Goal: Use online tool/utility: Utilize a website feature to perform a specific function

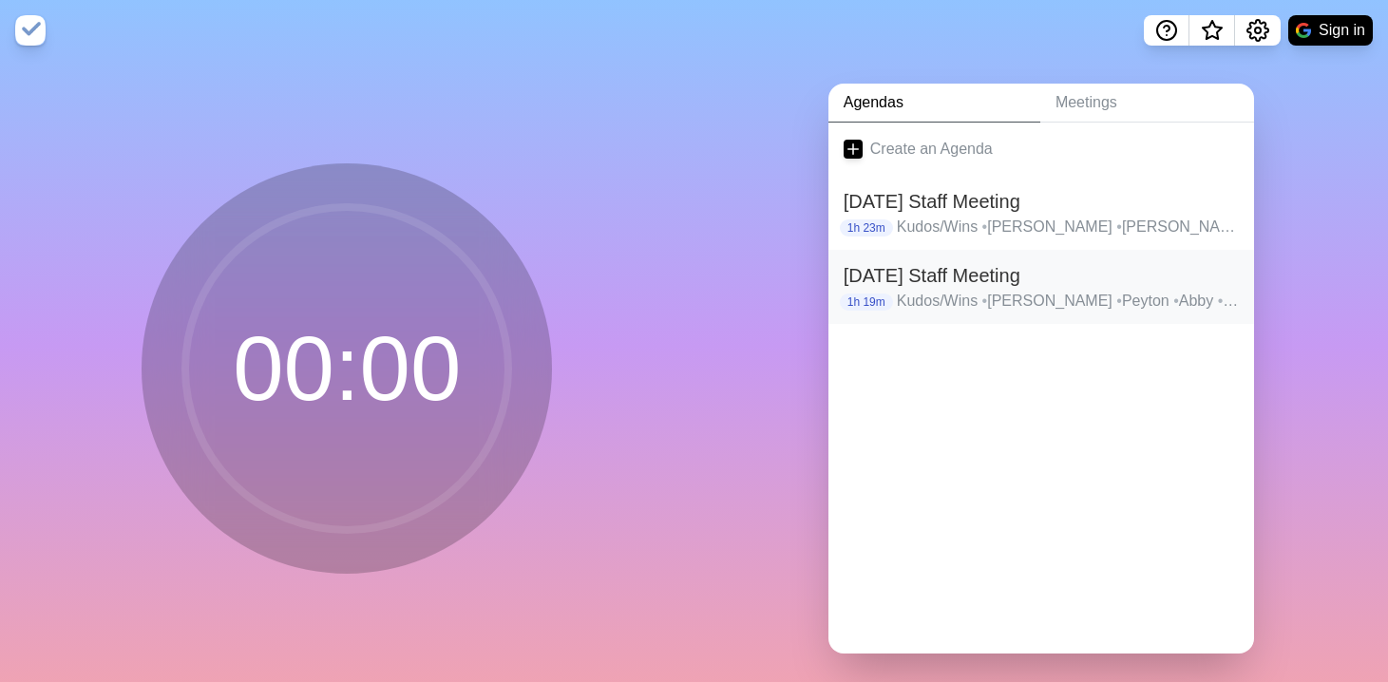
click at [942, 309] on p "Kudos/Wins • Maddie • [GEOGRAPHIC_DATA] • [GEOGRAPHIC_DATA] • [PERSON_NAME] • […" at bounding box center [1068, 301] width 342 height 23
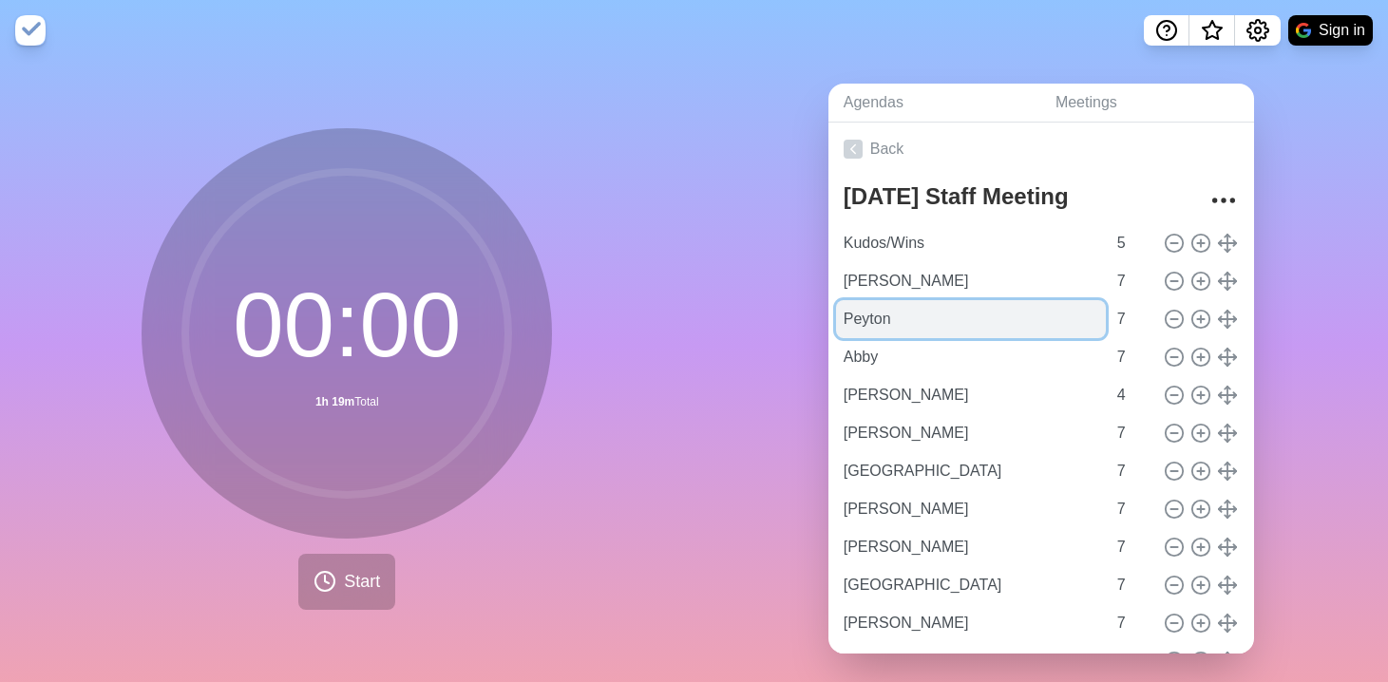
click at [1006, 314] on input "Peyton" at bounding box center [971, 319] width 270 height 38
type input "[PERSON_NAME]"
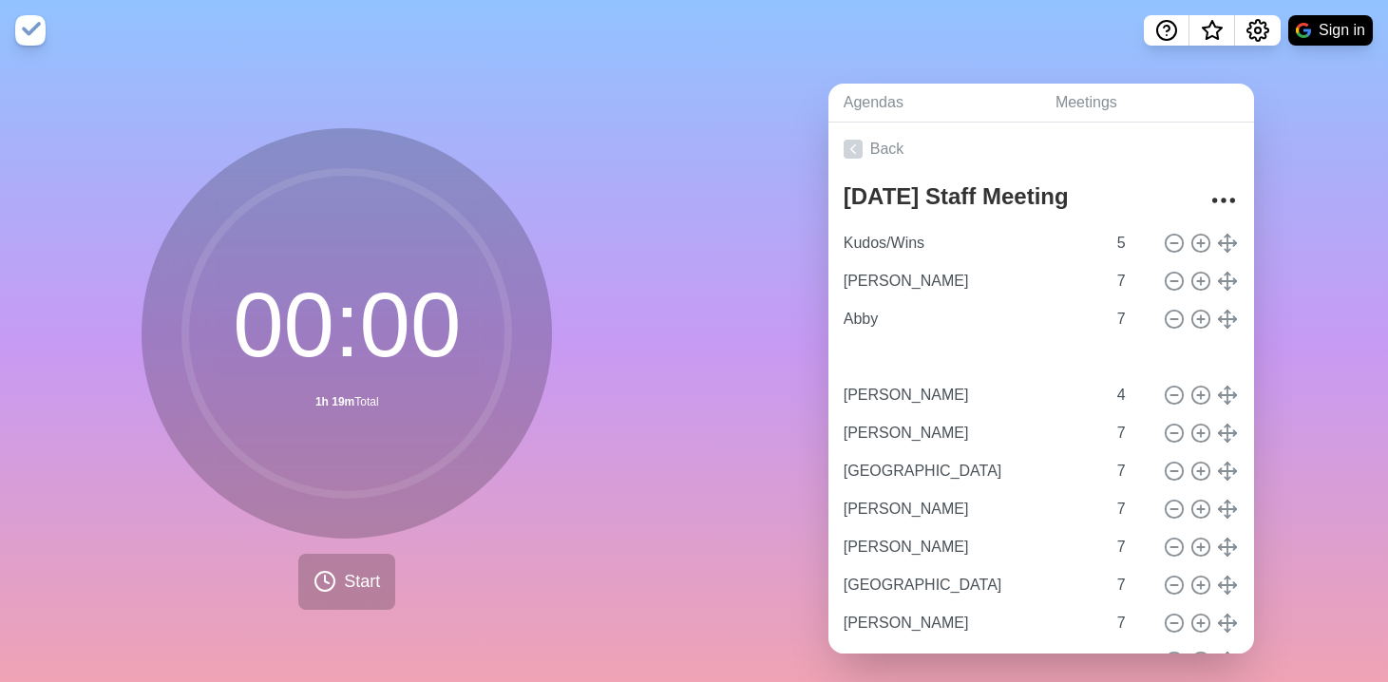
type input "[PERSON_NAME]"
type input "Abby"
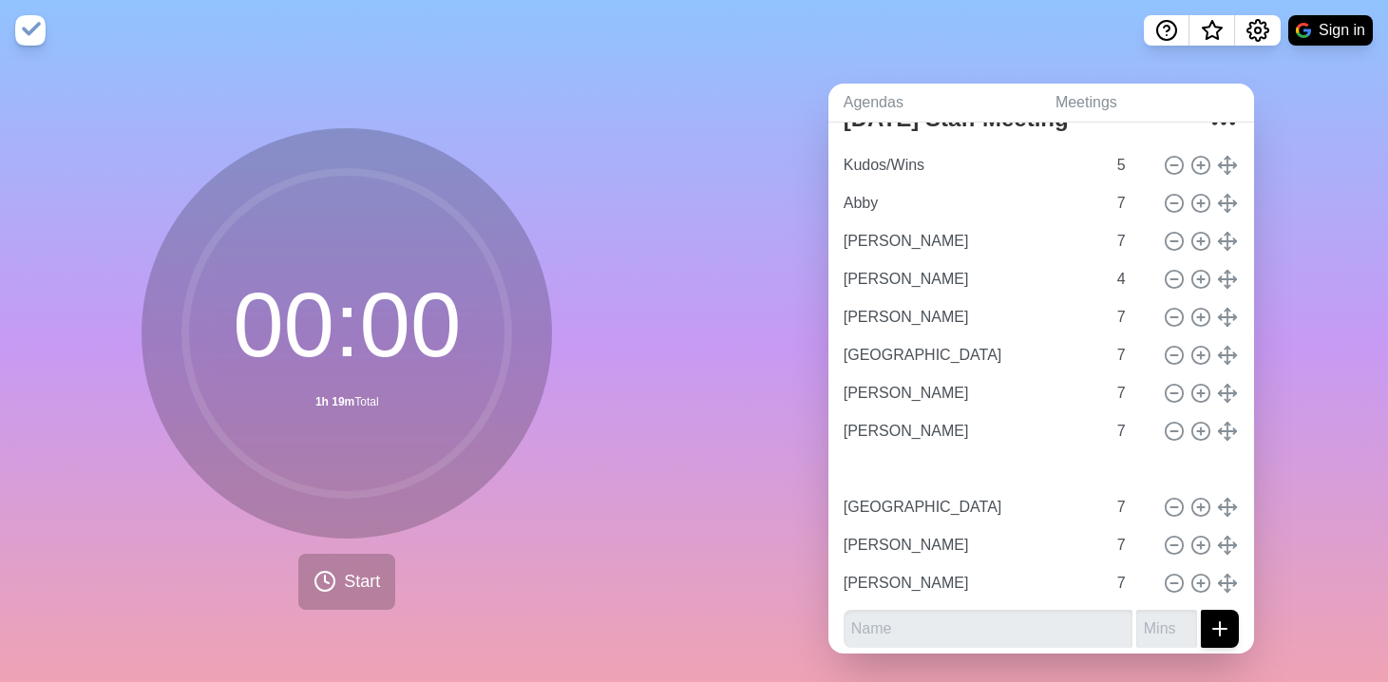
scroll to position [86, 0]
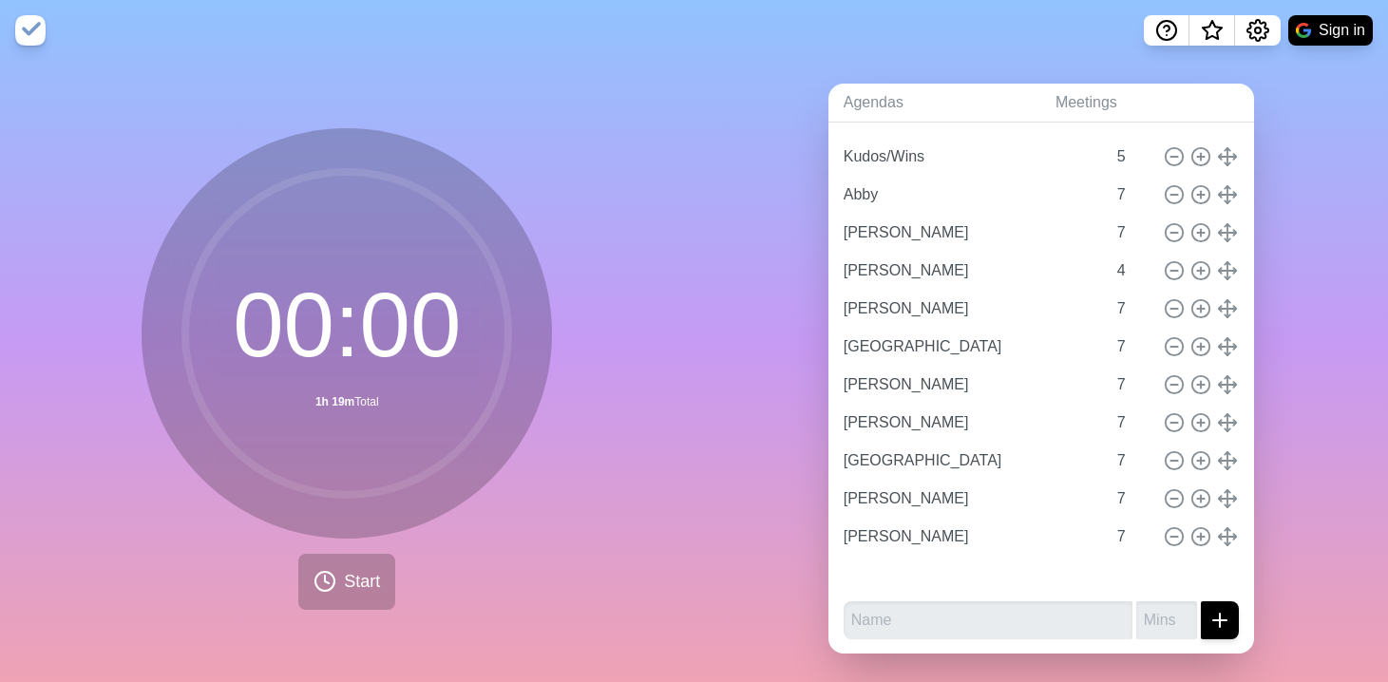
type input "[PERSON_NAME]"
type input "Chloe"
type input "4"
type input "[PERSON_NAME]"
type input "7"
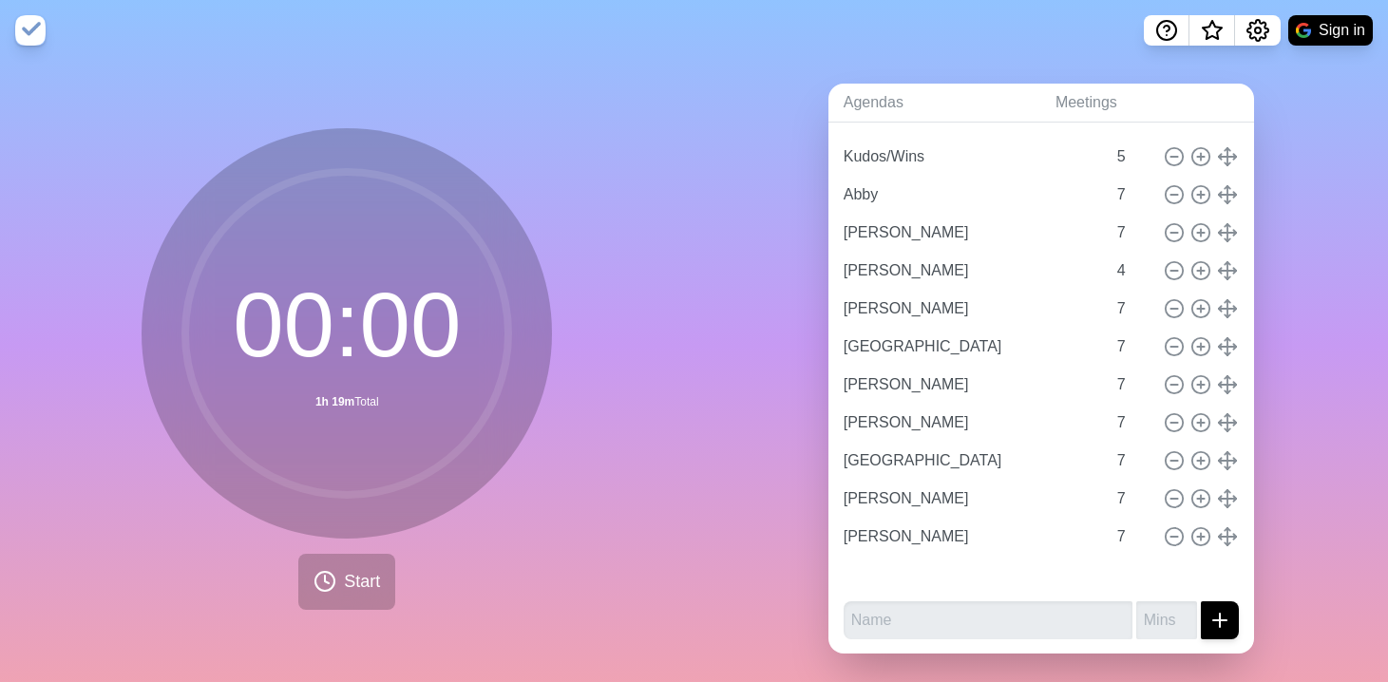
type input "[GEOGRAPHIC_DATA]"
type input "[PERSON_NAME]"
type input "[GEOGRAPHIC_DATA]"
type input "[PERSON_NAME]"
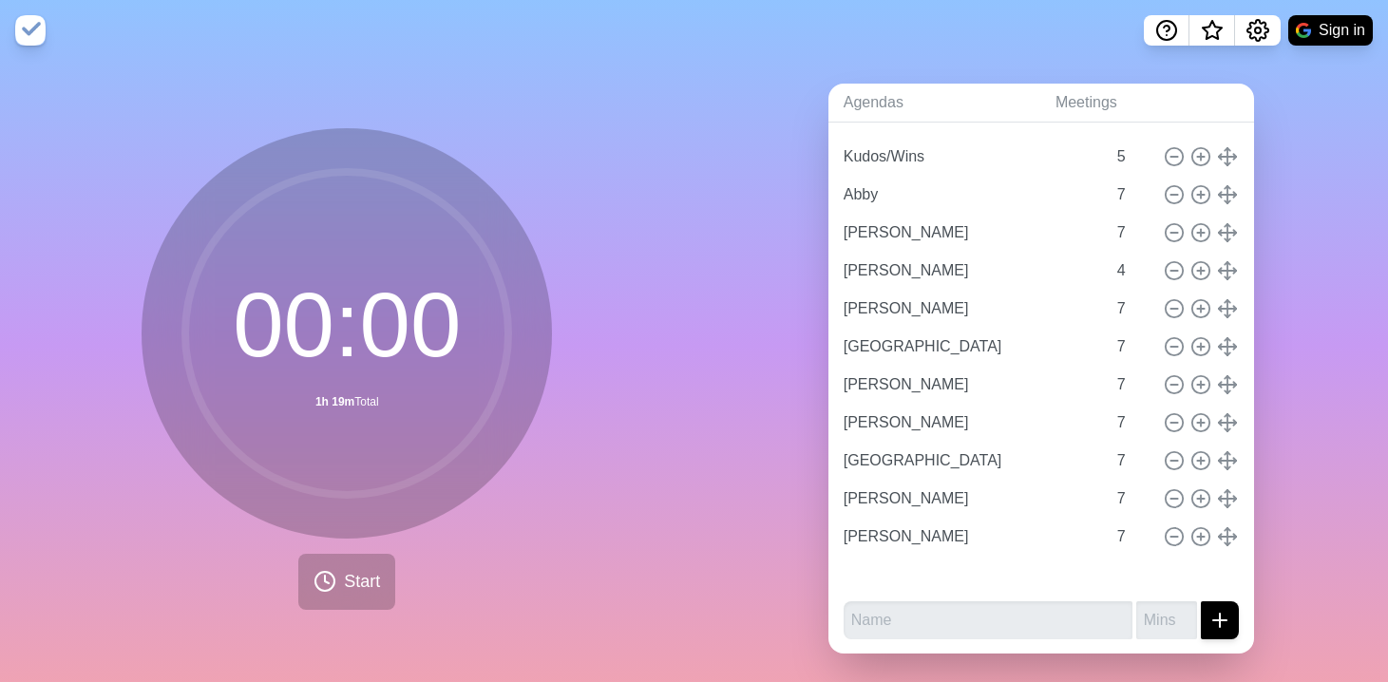
type input "[PERSON_NAME]"
type input "Abby"
click at [925, 618] on input "text" at bounding box center [988, 620] width 289 height 38
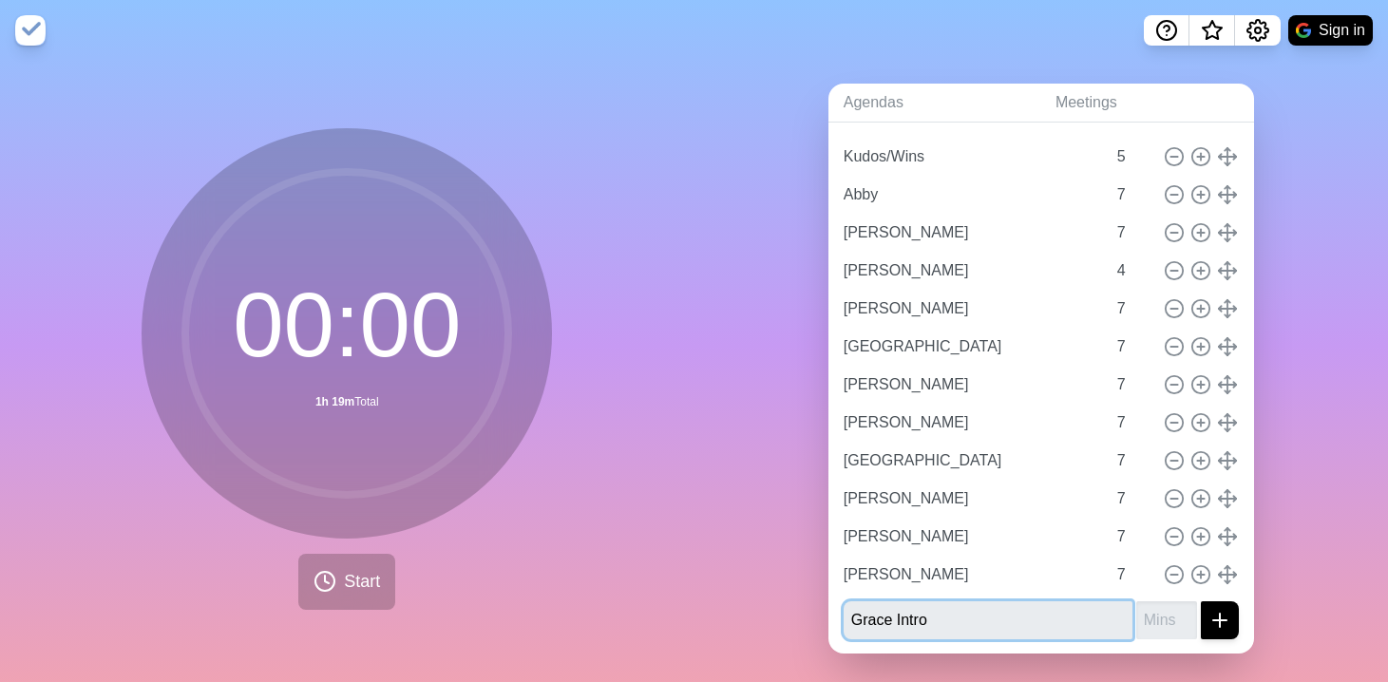
type input "Grace Intro"
type input "5"
type input "3"
click at [1201, 601] on button "submit" at bounding box center [1220, 620] width 38 height 38
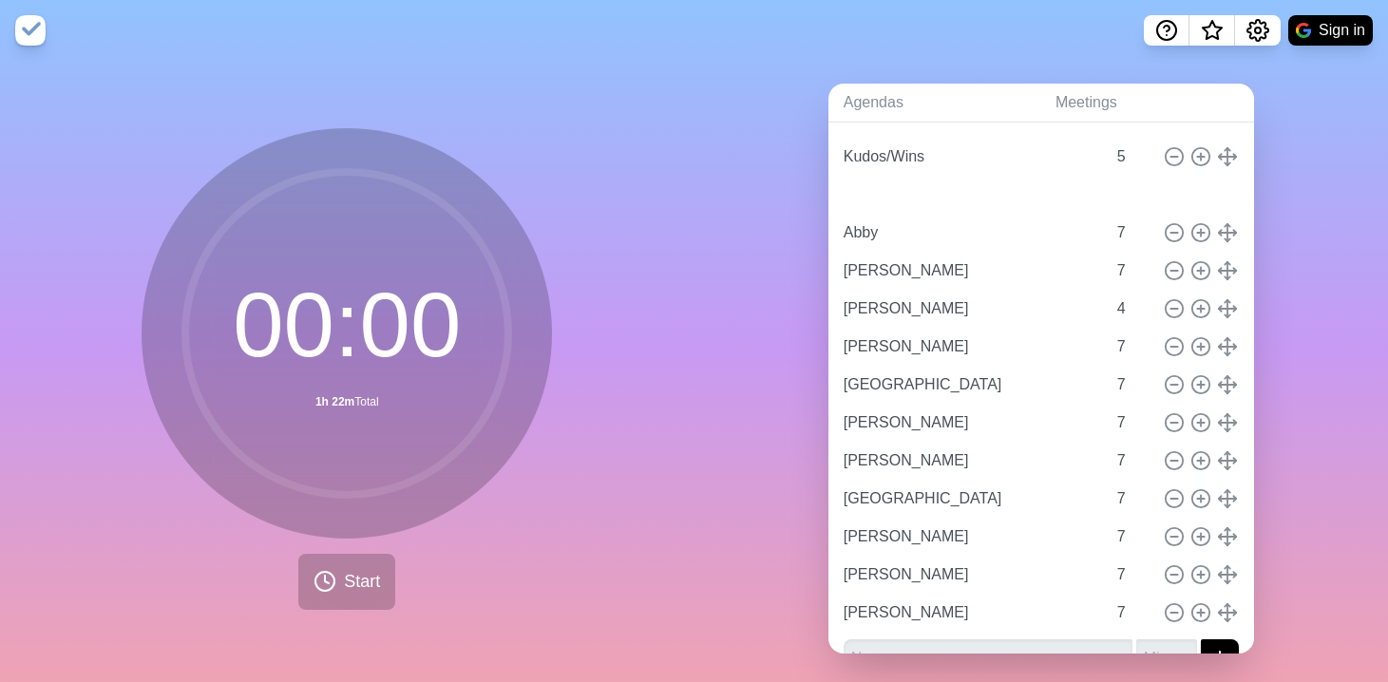
type input "Grace Intro"
type input "3"
type input "Abby"
type input "[PERSON_NAME]"
type input "7"
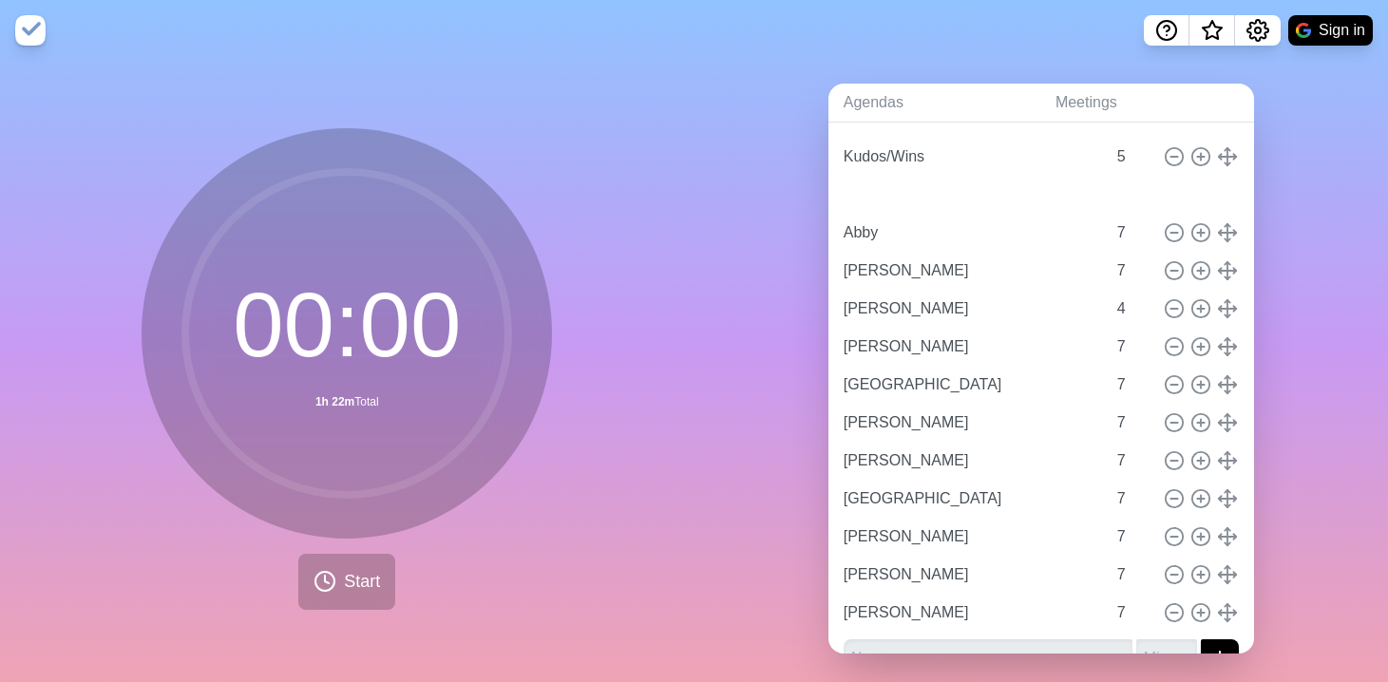
type input "Chloe"
type input "4"
type input "[PERSON_NAME]"
type input "[GEOGRAPHIC_DATA]"
type input "[PERSON_NAME]"
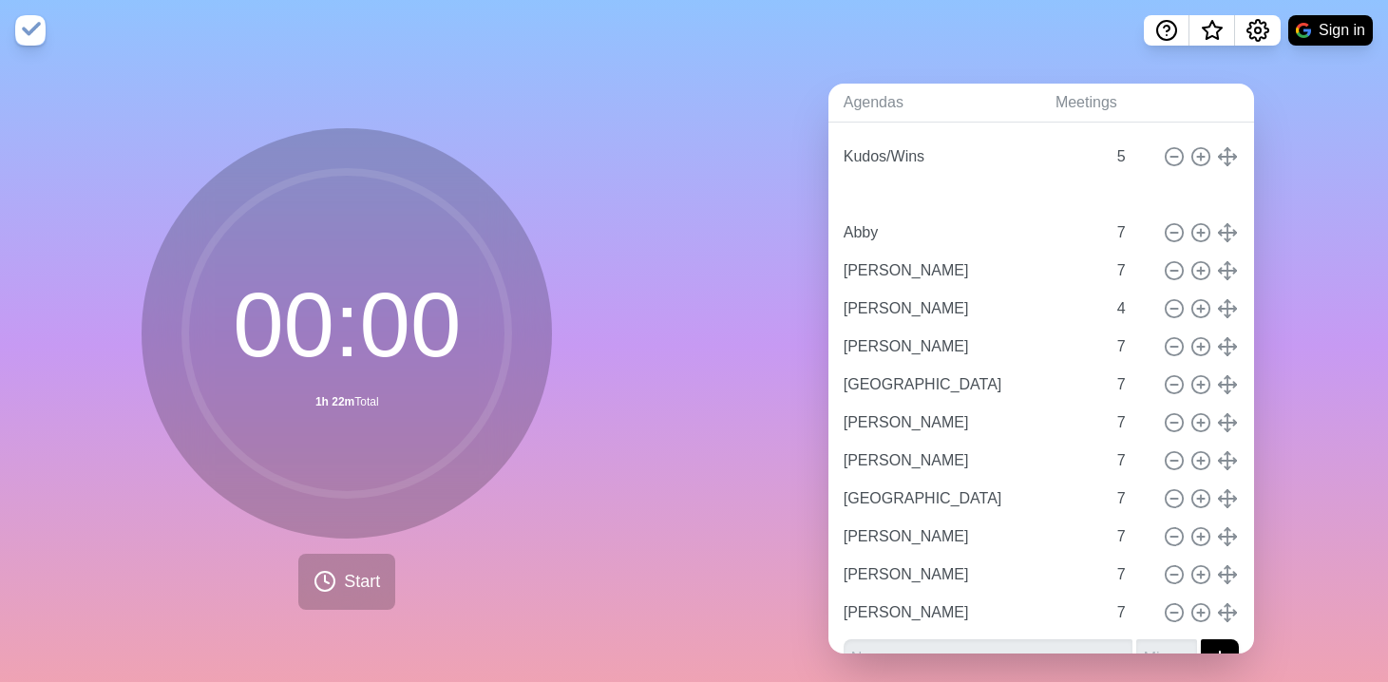
type input "[PERSON_NAME]"
type input "[GEOGRAPHIC_DATA]"
type input "[PERSON_NAME]"
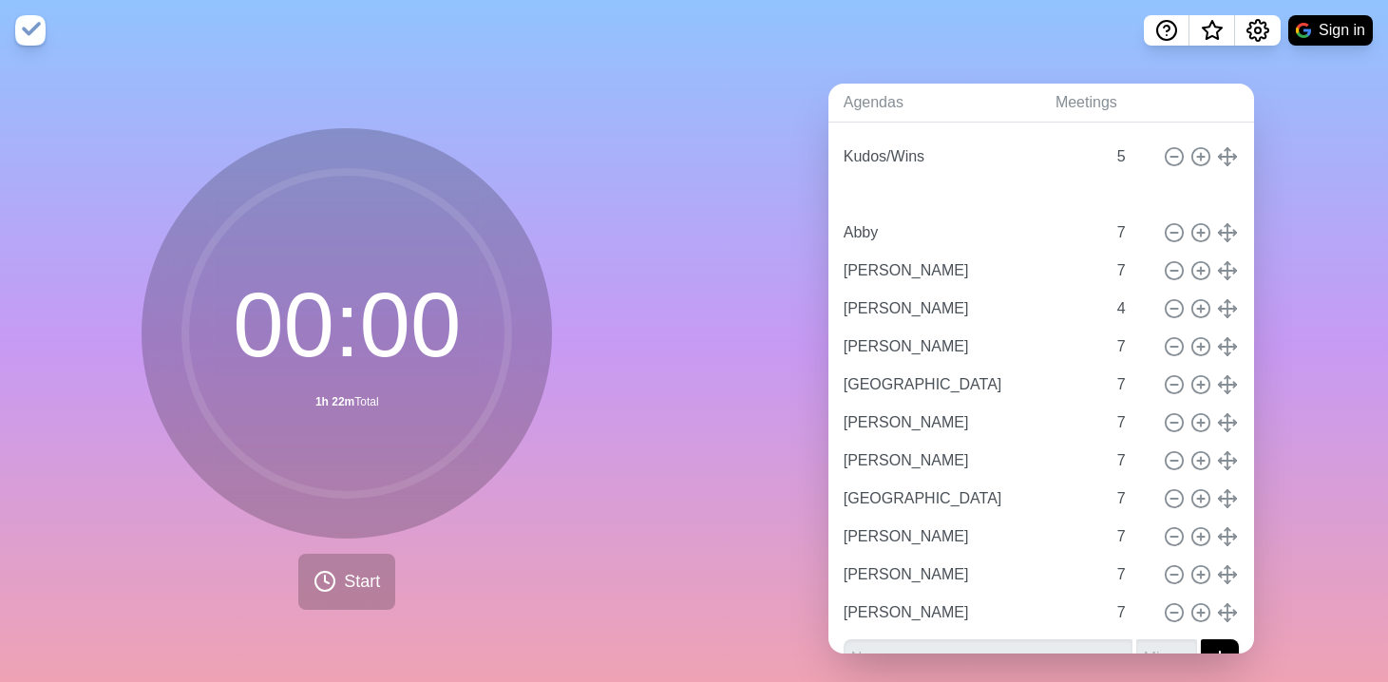
type input "7"
click at [1173, 312] on icon at bounding box center [1174, 308] width 21 height 21
type input "[PERSON_NAME]"
type input "7"
type input "[GEOGRAPHIC_DATA]"
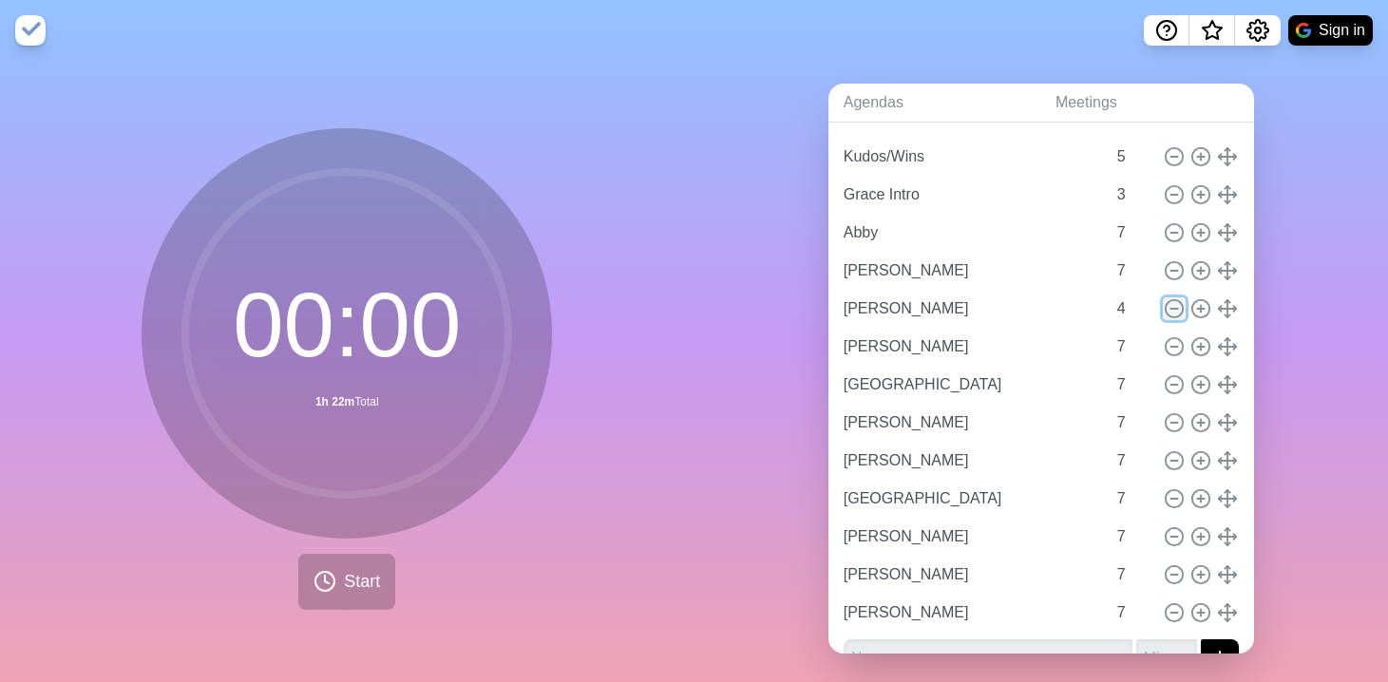
type input "[PERSON_NAME]"
type input "[GEOGRAPHIC_DATA]"
type input "[PERSON_NAME]"
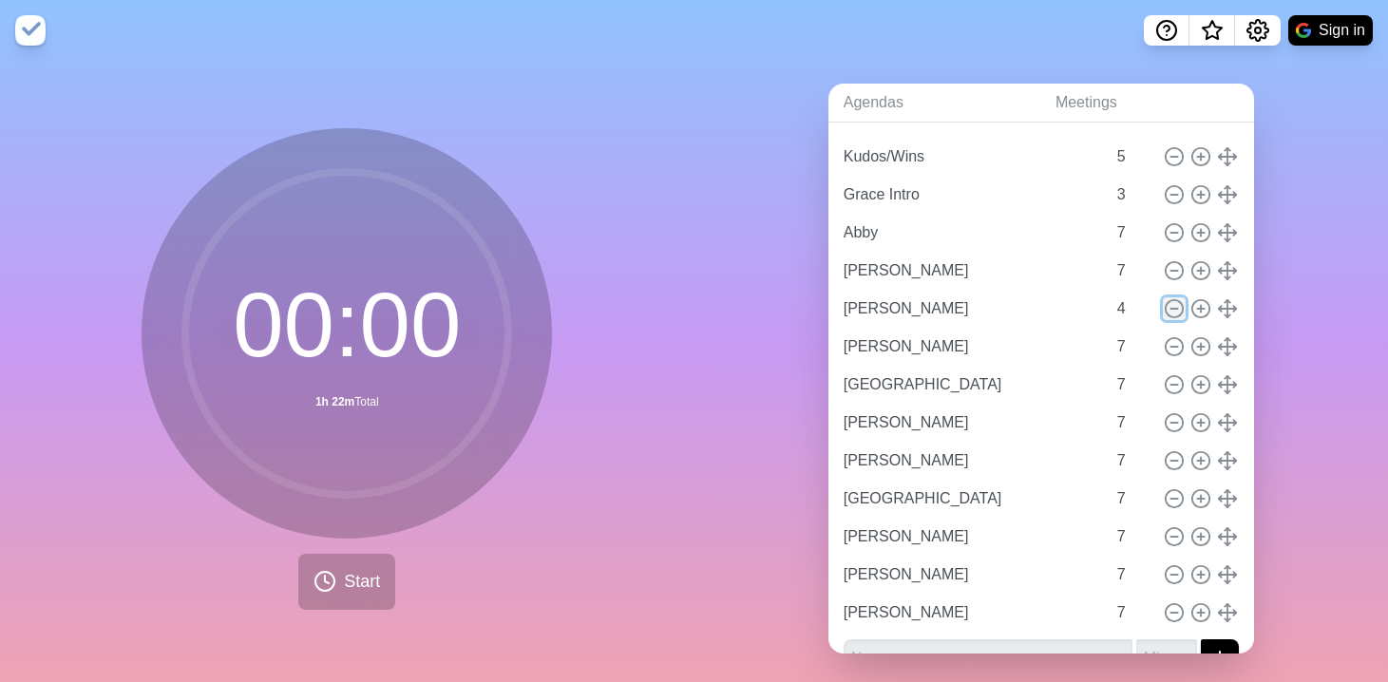
type input "[PERSON_NAME]"
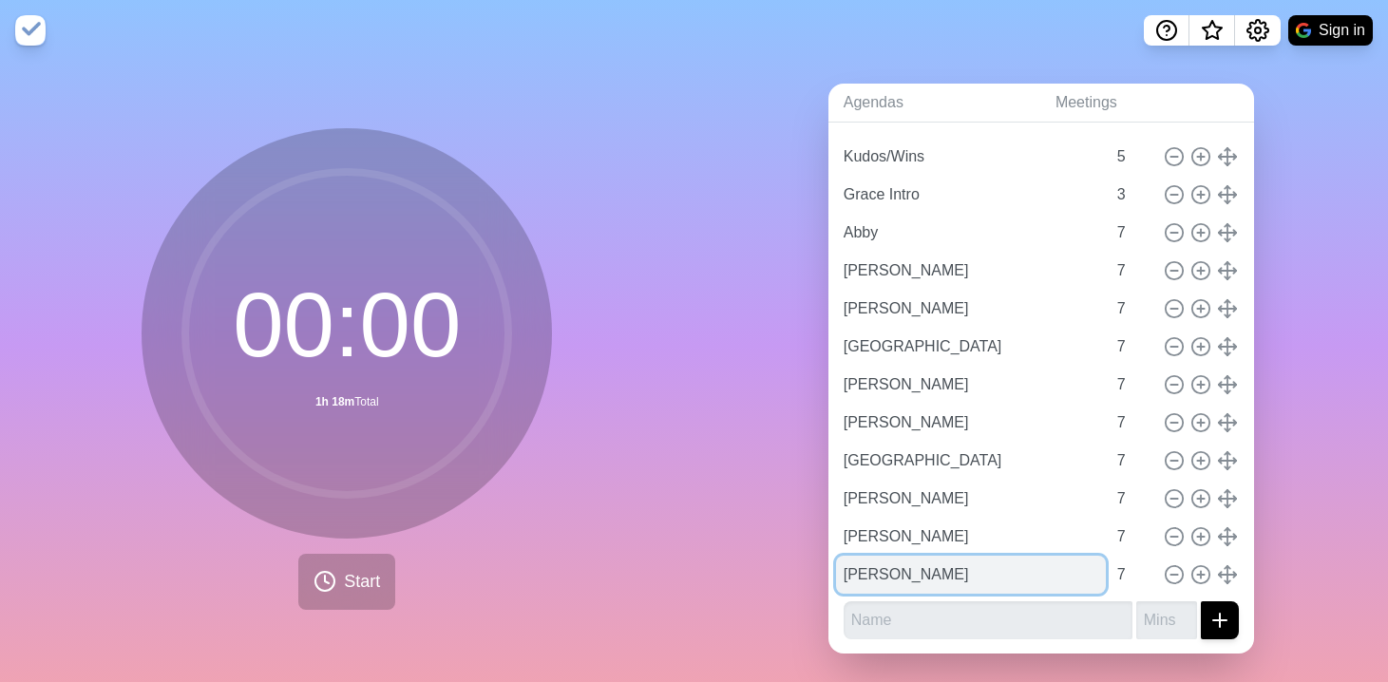
click at [887, 591] on input "[PERSON_NAME]" at bounding box center [971, 575] width 270 height 38
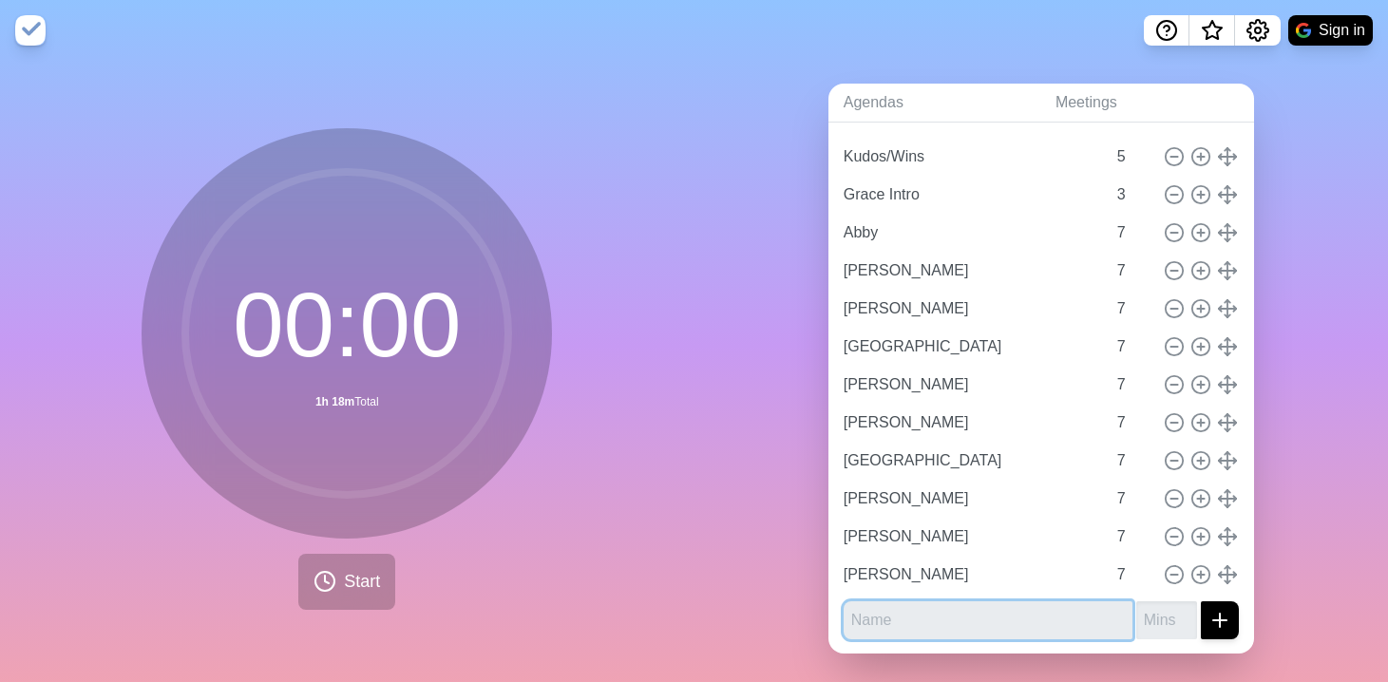
click at [881, 625] on input "text" at bounding box center [988, 620] width 289 height 38
type input "[PERSON_NAME]"
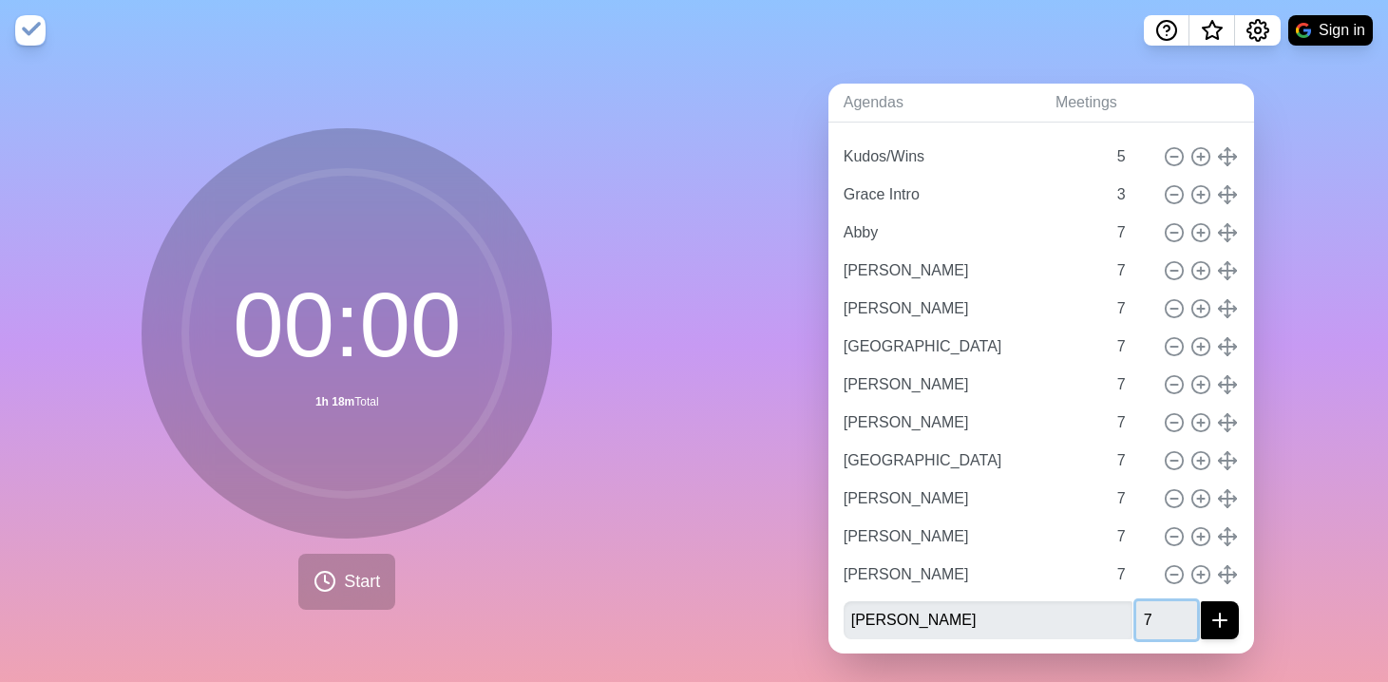
type input "7"
click at [1201, 601] on button "submit" at bounding box center [1220, 620] width 38 height 38
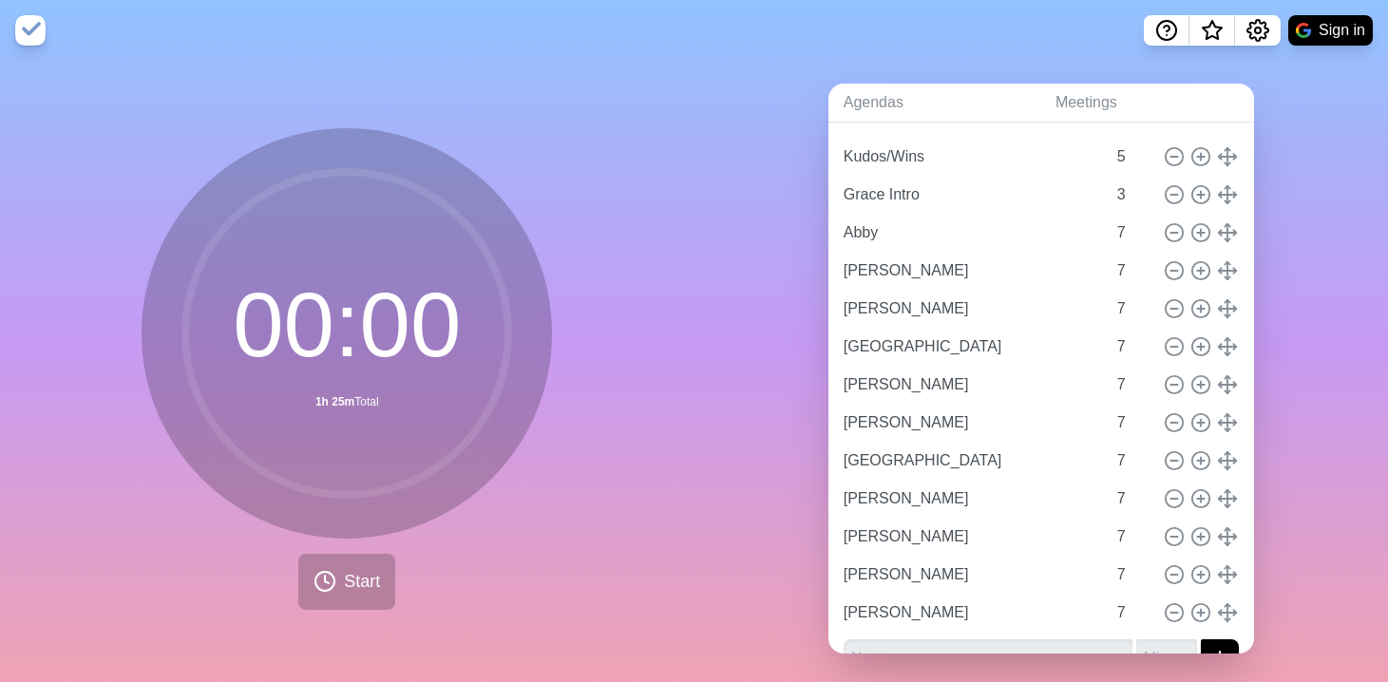
click at [699, 458] on div "Agendas Meetings Back August 11 Staff Meeting Kudos/Wins 5 Grace Intro 3 Abby 7…" at bounding box center [1042, 376] width 695 height 631
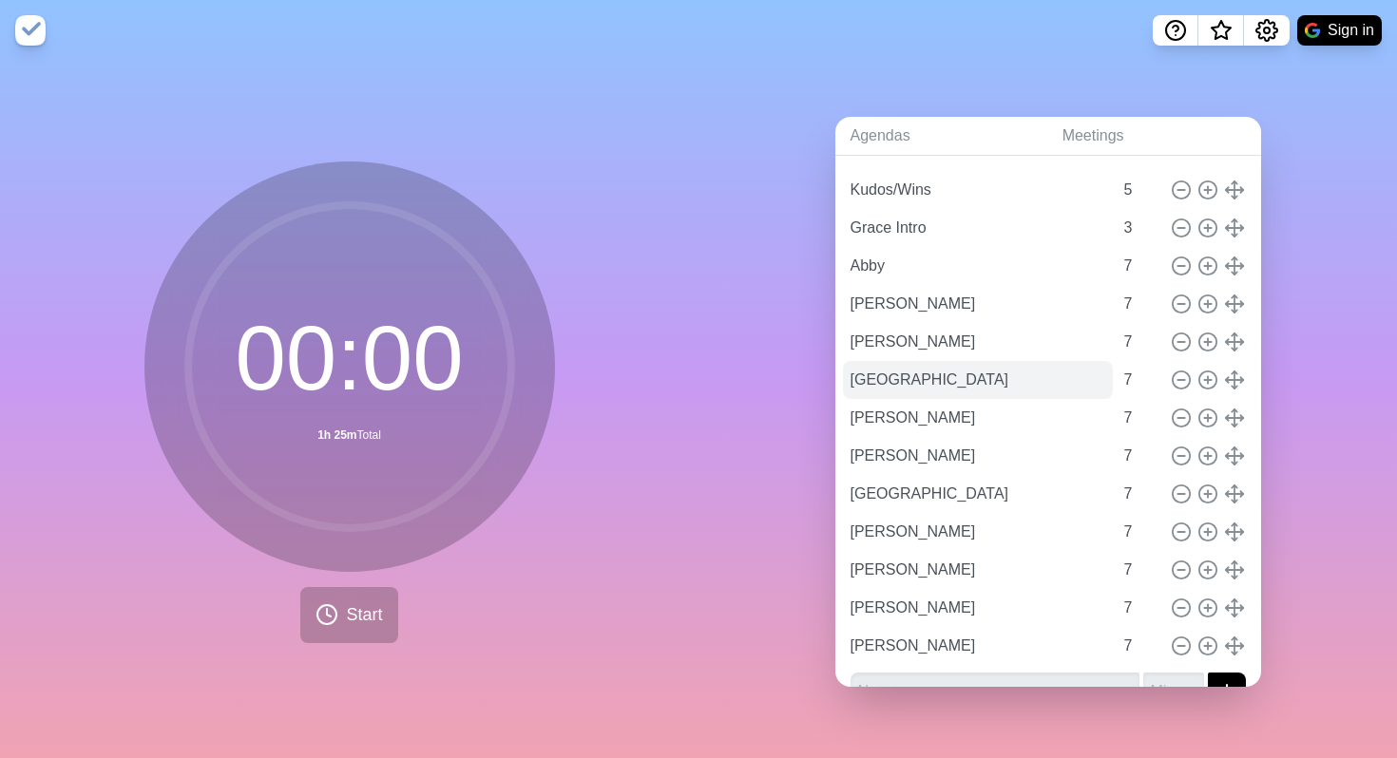
scroll to position [63, 0]
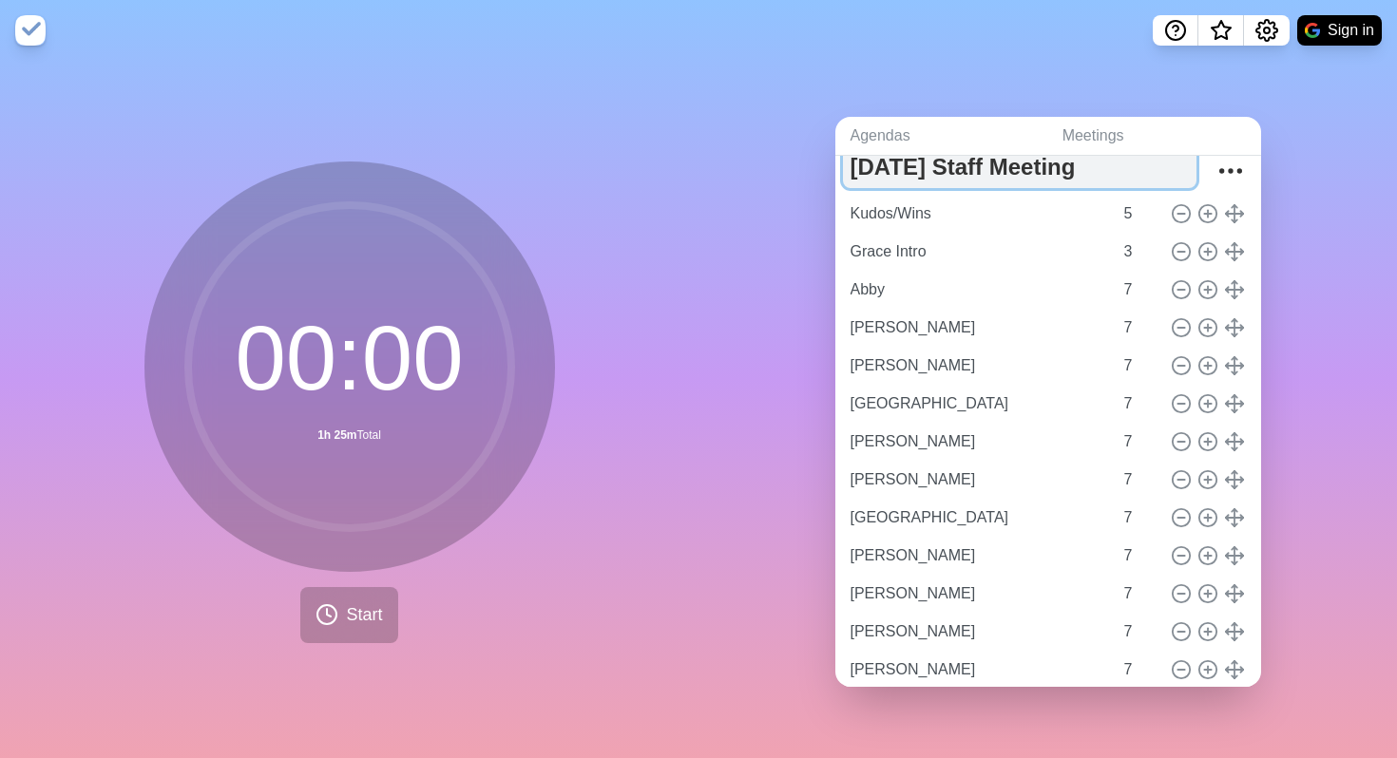
click at [947, 175] on textarea "August 11 Staff Meeting" at bounding box center [1019, 167] width 353 height 42
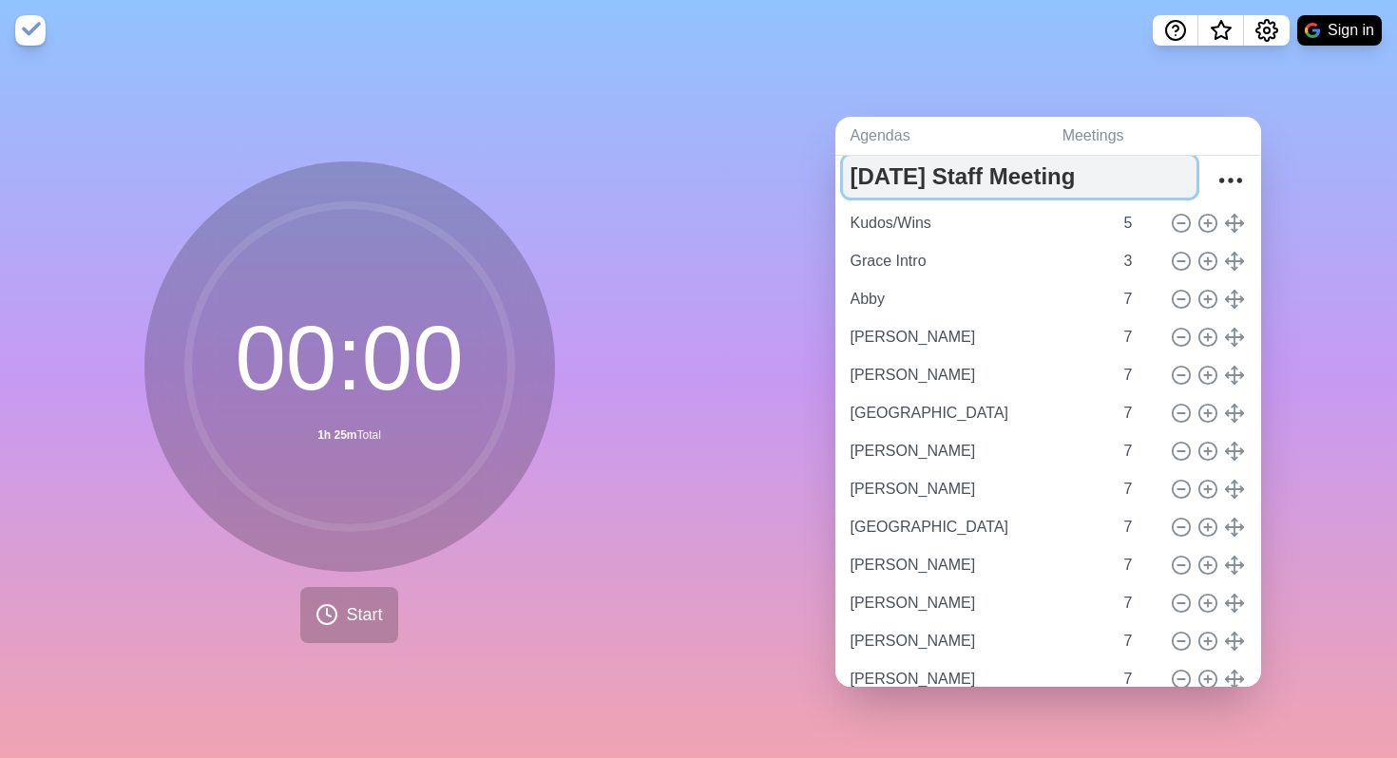
type textarea "[DATE] Staff Meeting"
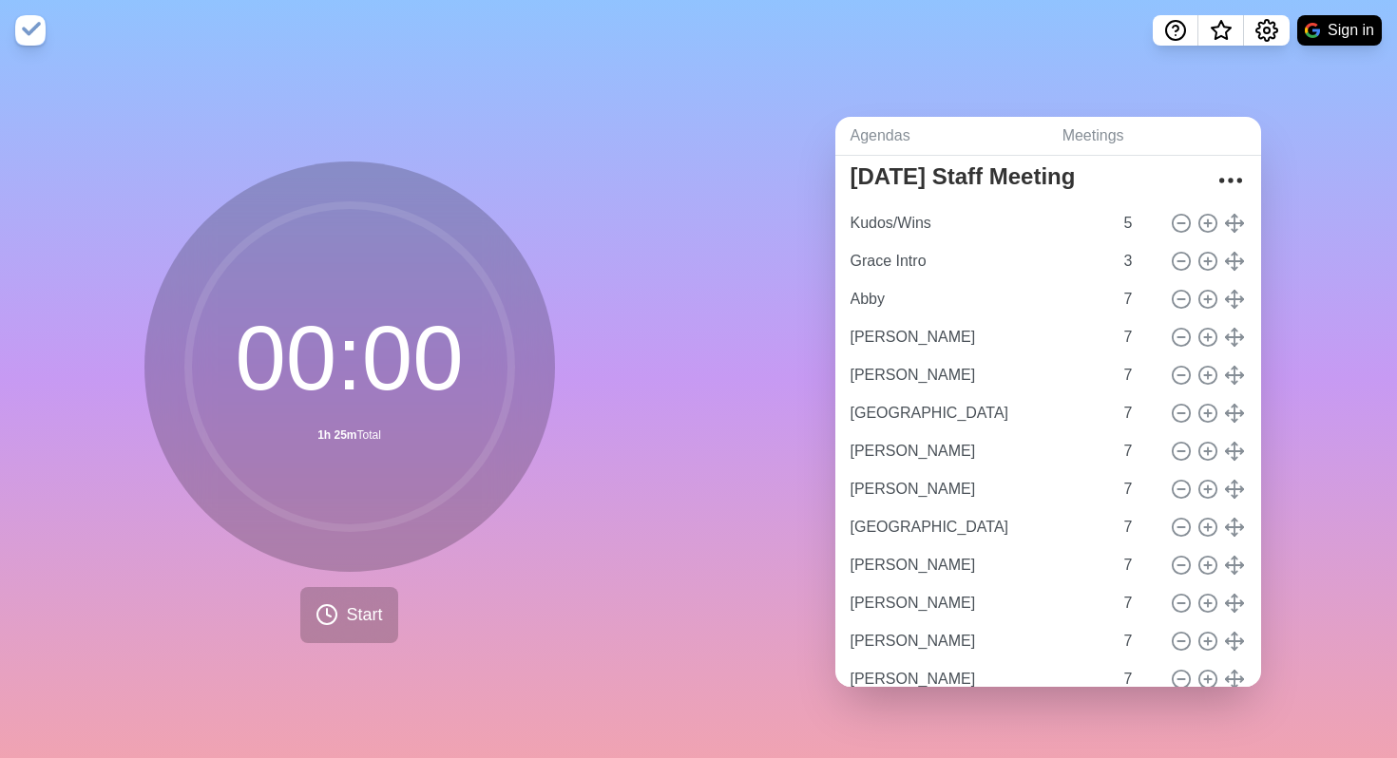
click at [810, 62] on div "Agendas Meetings Back August 25 Staff Meeting Kudos/Wins 5 Grace Intro 3 Abby 7…" at bounding box center [1047, 409] width 698 height 697
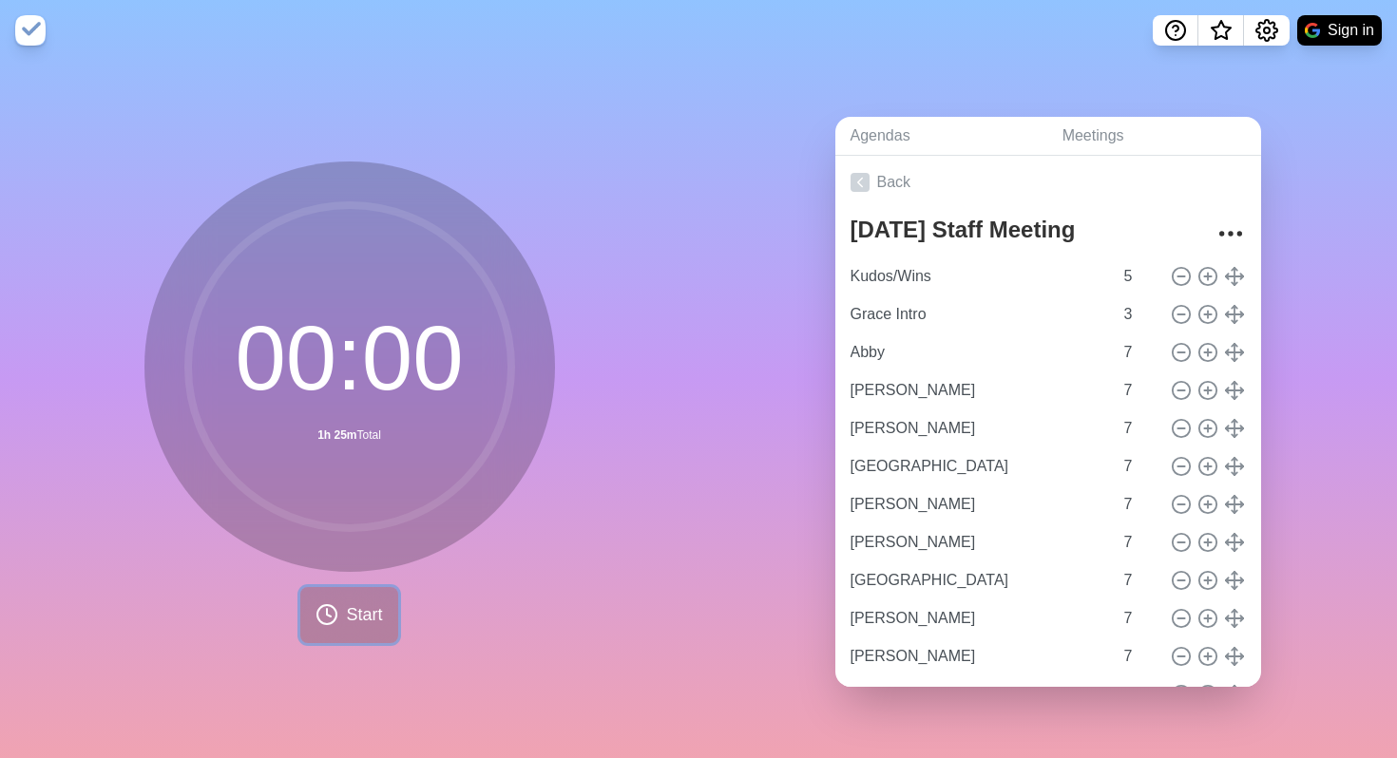
click at [348, 608] on span "Start" at bounding box center [364, 615] width 36 height 26
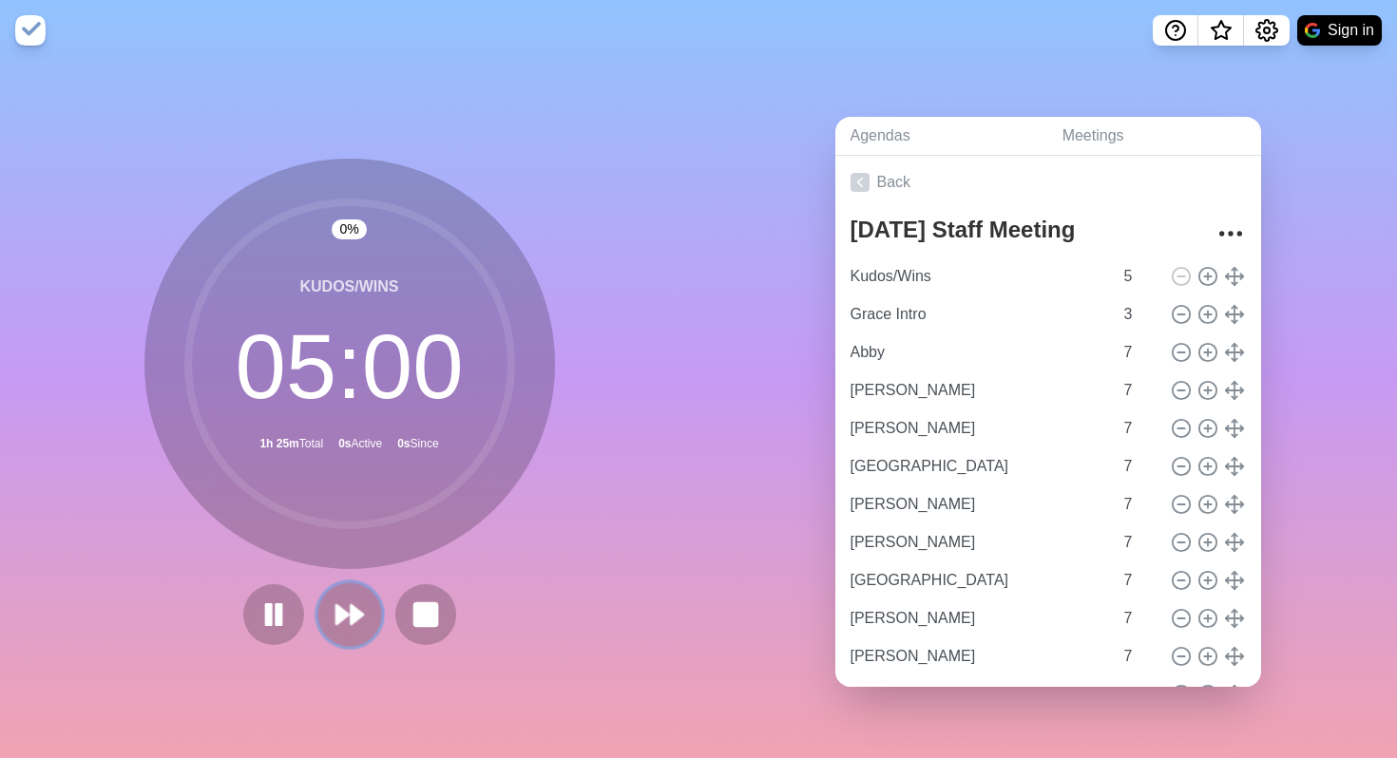
click at [354, 604] on icon at bounding box center [350, 615] width 32 height 32
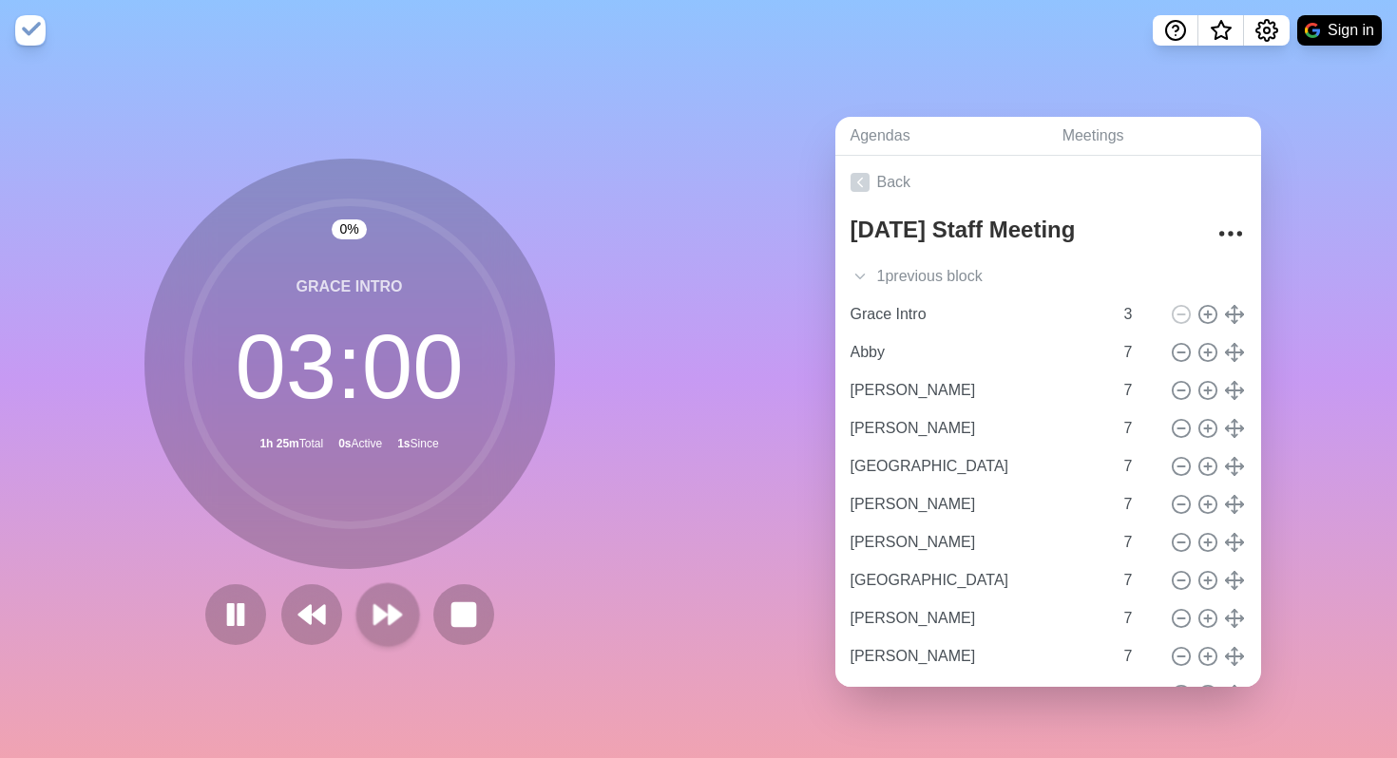
click at [354, 604] on div at bounding box center [350, 614] width 304 height 61
click at [387, 625] on icon at bounding box center [388, 615] width 32 height 32
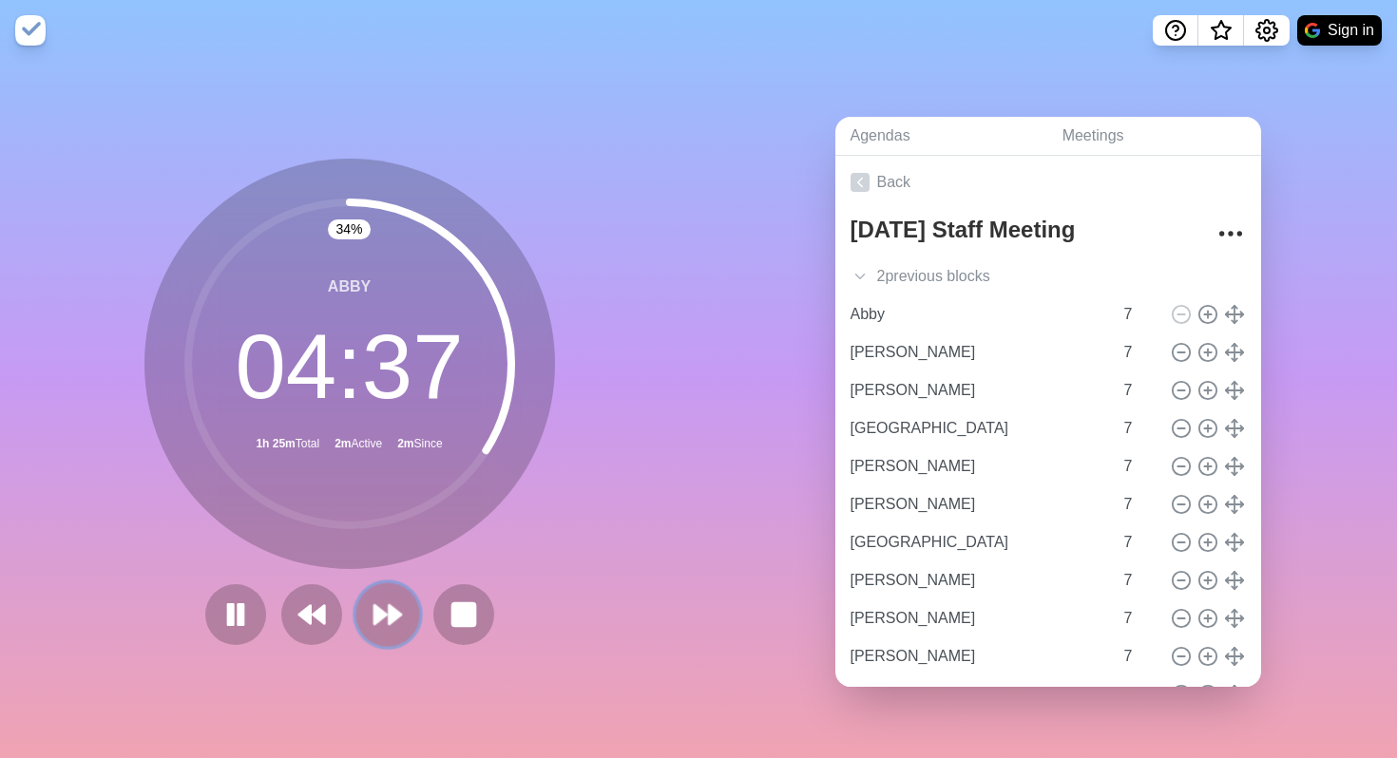
click at [387, 625] on icon at bounding box center [388, 615] width 32 height 32
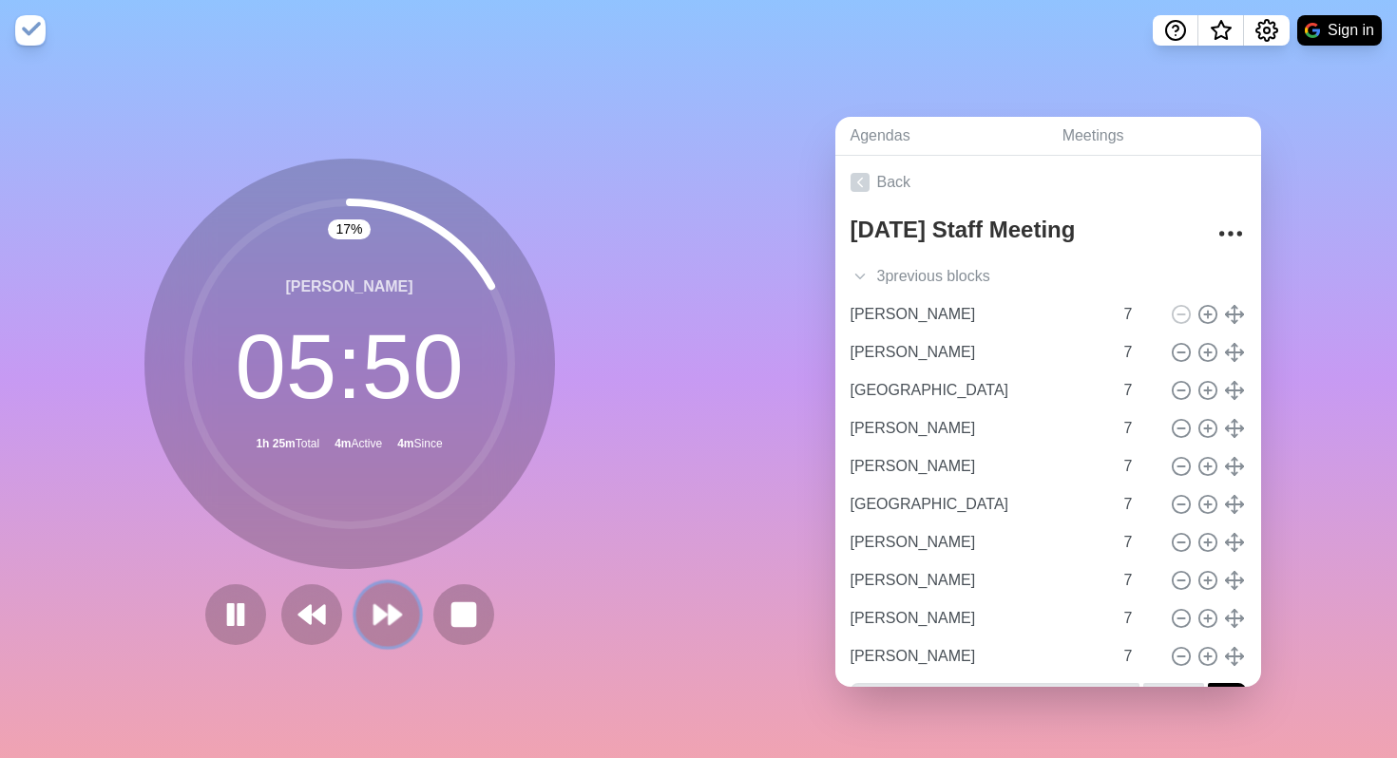
click at [387, 625] on icon at bounding box center [388, 615] width 32 height 32
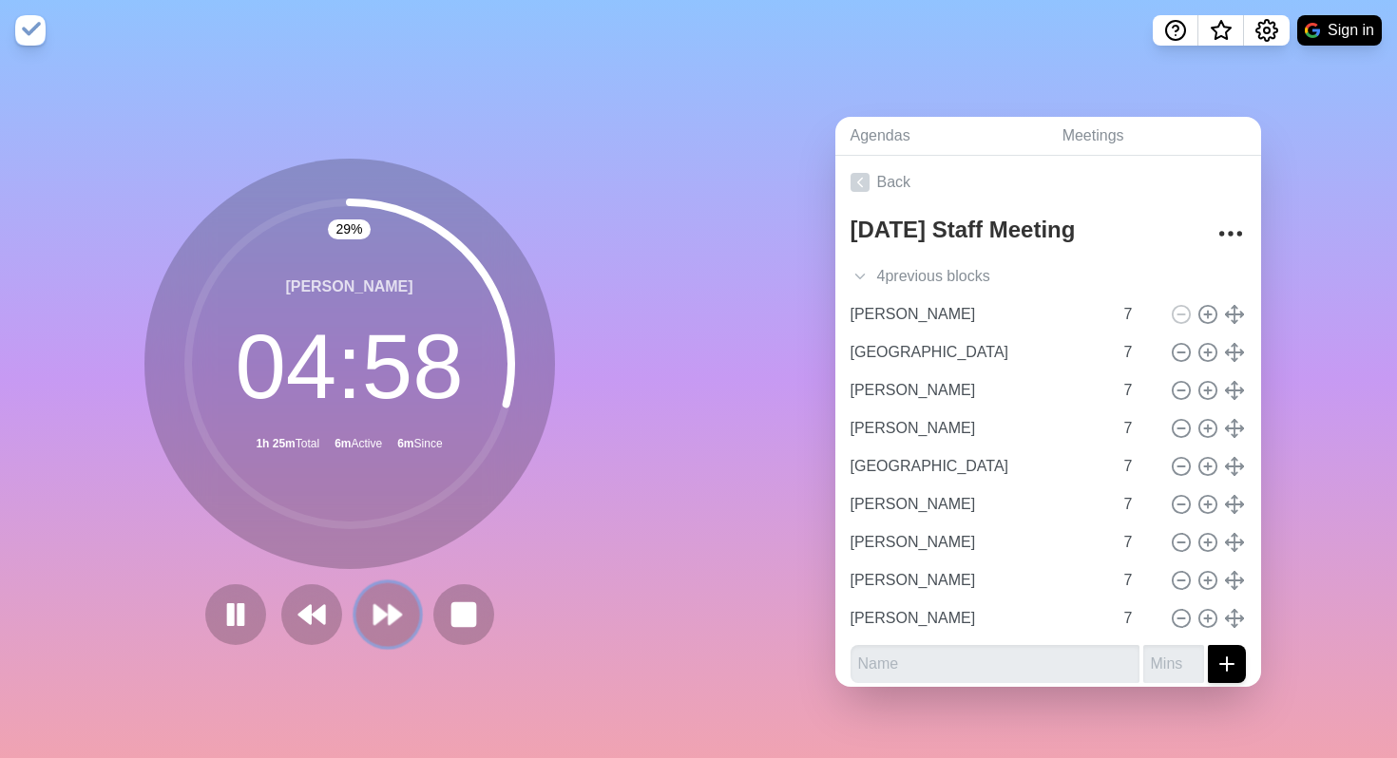
click at [387, 628] on icon at bounding box center [388, 615] width 32 height 32
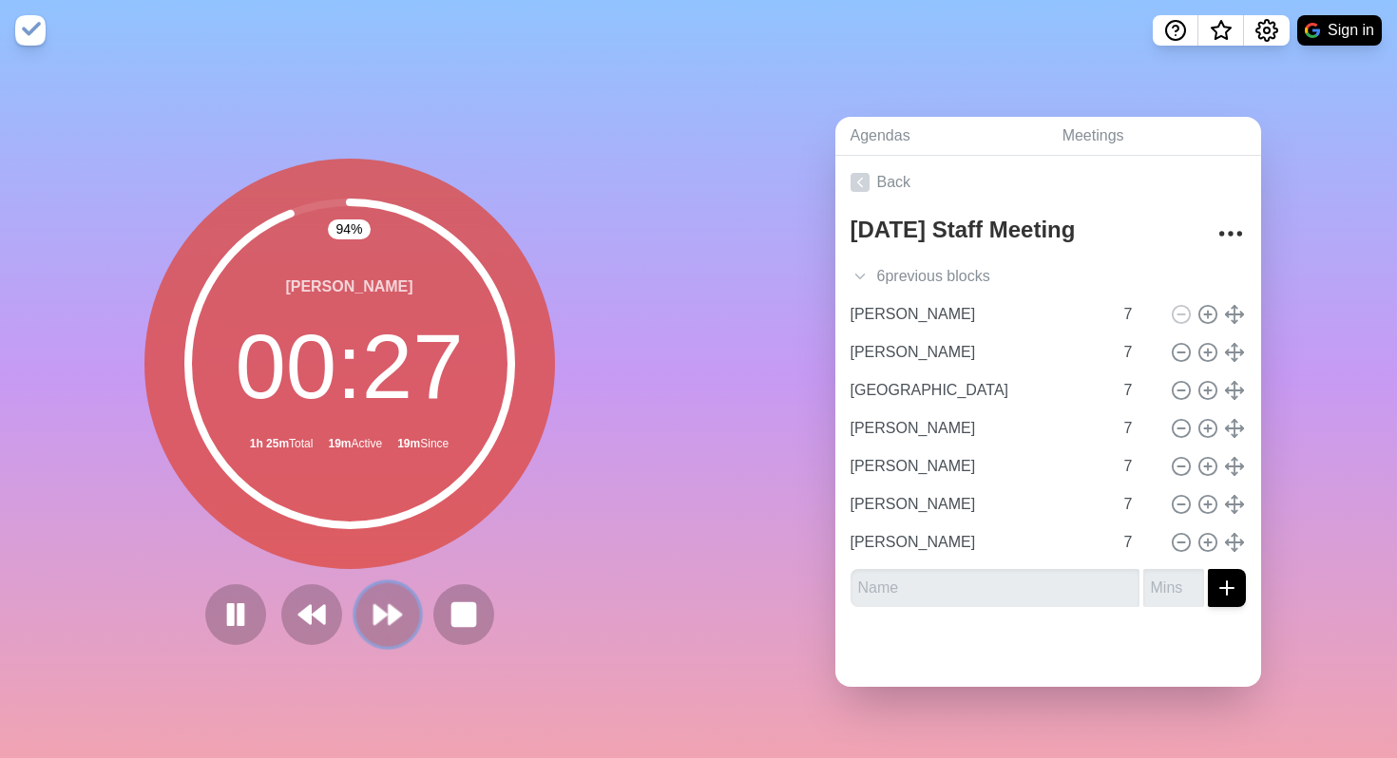
click at [387, 629] on icon at bounding box center [388, 615] width 32 height 32
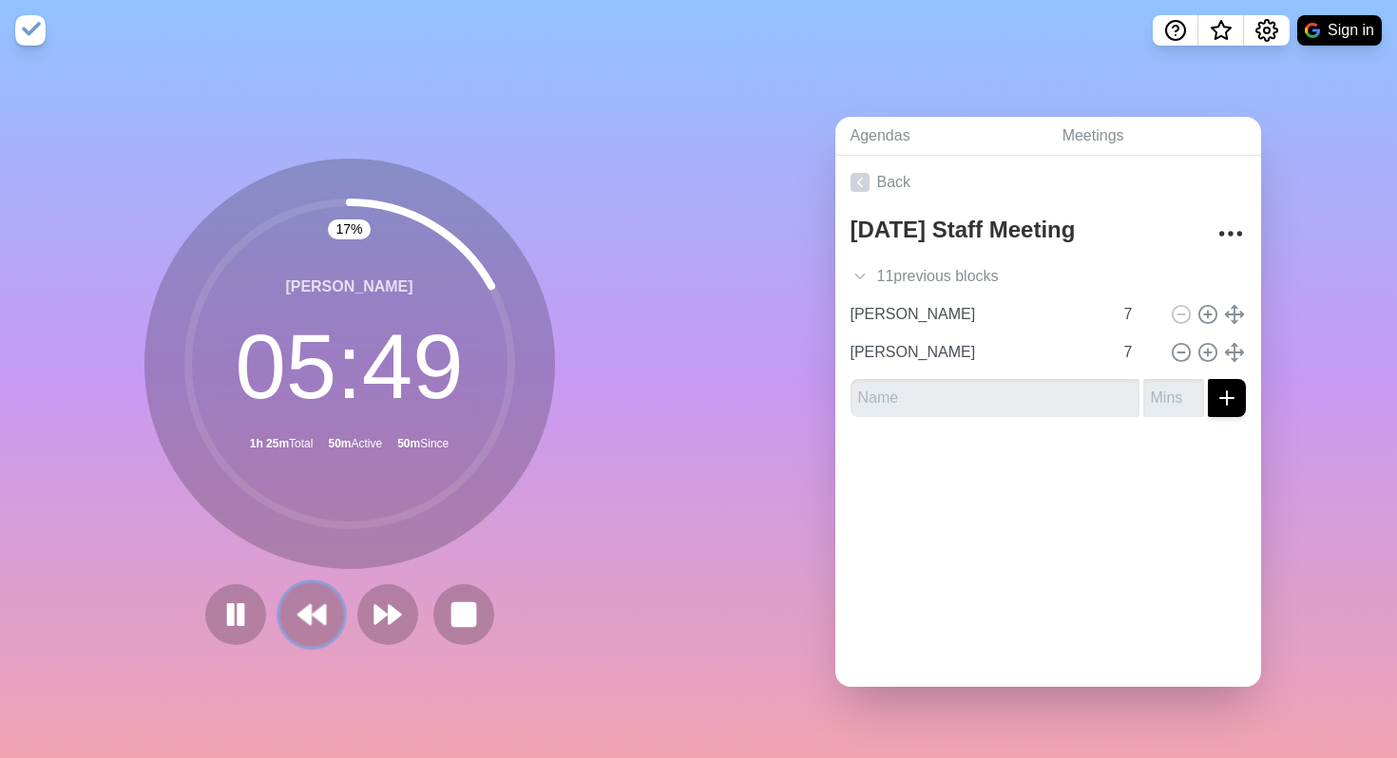
click at [315, 626] on icon at bounding box center [312, 615] width 32 height 32
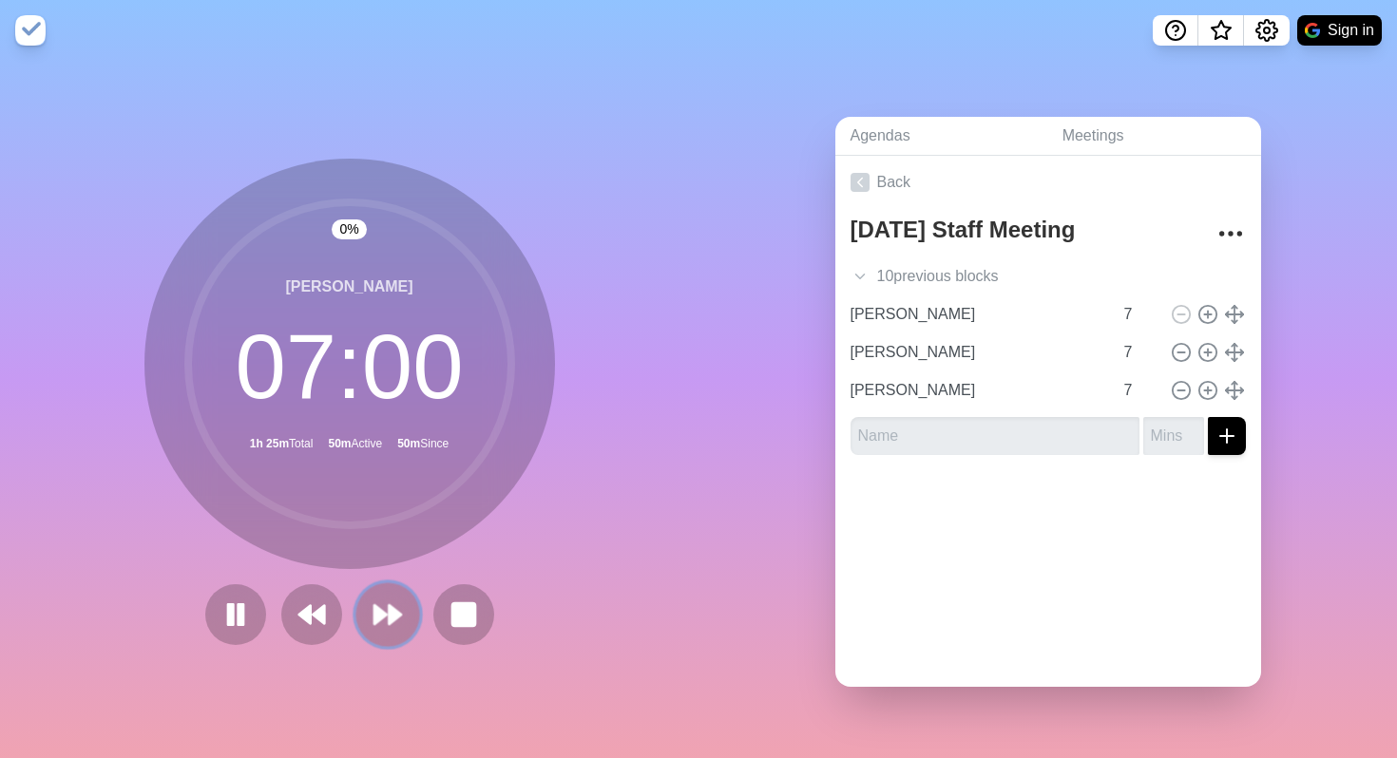
click at [378, 597] on button at bounding box center [387, 614] width 64 height 64
